Goal: Task Accomplishment & Management: Manage account settings

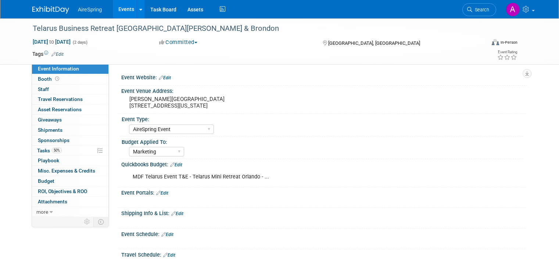
select select "AireSpring Event"
select select "Marketing"
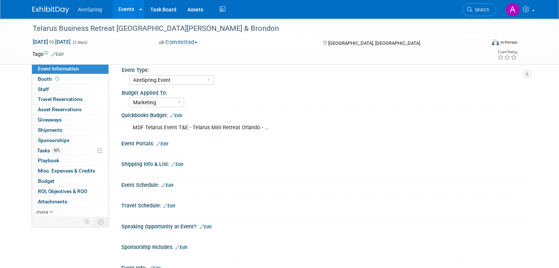
scroll to position [147, 0]
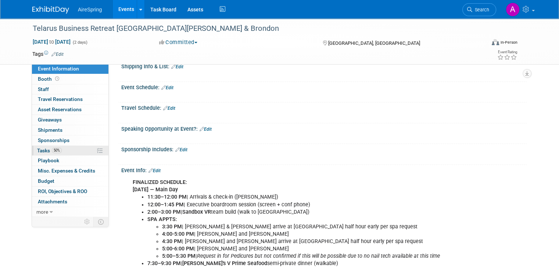
click at [59, 150] on link "50% Tasks 50%" at bounding box center [70, 151] width 76 height 10
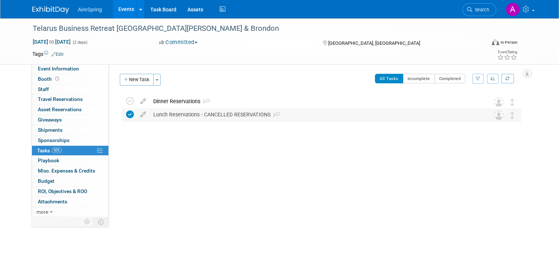
click at [216, 113] on div "Lunch Reservations - CANCELLED RESERVATIONS 2" at bounding box center [313, 114] width 329 height 12
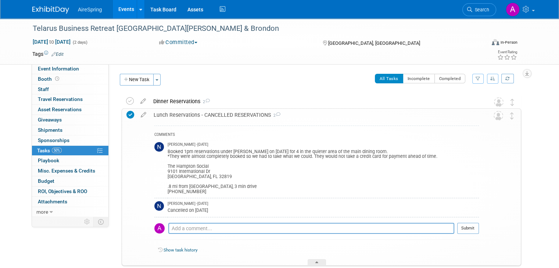
click at [222, 93] on div "Telarus Business Retreat [GEOGRAPHIC_DATA][PERSON_NAME] & Brondon [GEOGRAPHIC_D…" at bounding box center [317, 194] width 407 height 203
click at [223, 104] on div "Dinner Reservations 2" at bounding box center [313, 101] width 329 height 12
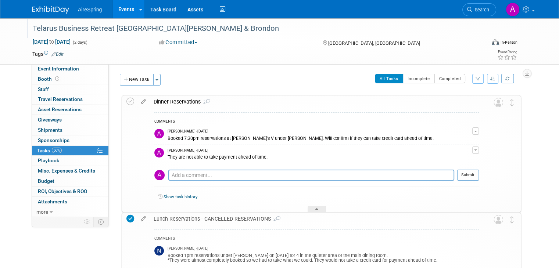
click at [440, 36] on div "Telarus Business Retreat [GEOGRAPHIC_DATA][PERSON_NAME] & Brondon" at bounding box center [254, 28] width 455 height 20
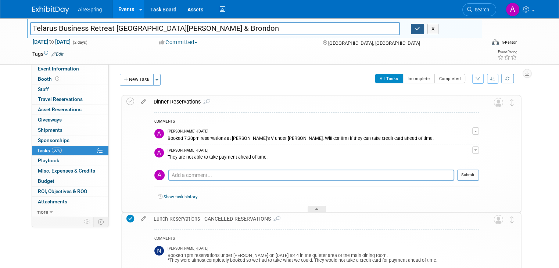
click at [419, 31] on icon "button" at bounding box center [417, 28] width 5 height 5
